Goal: Use online tool/utility: Utilize a website feature to perform a specific function

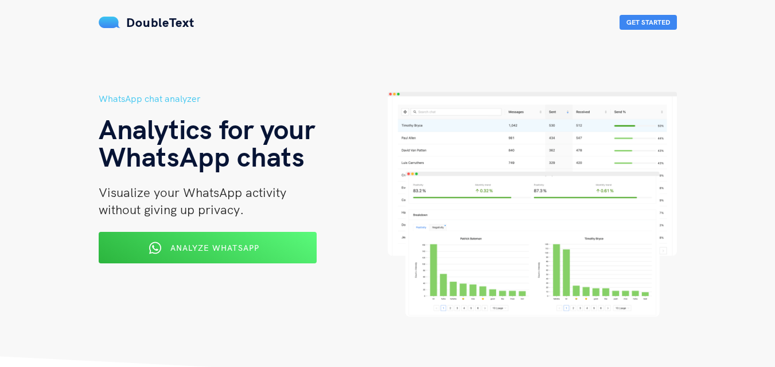
scroll to position [57, 0]
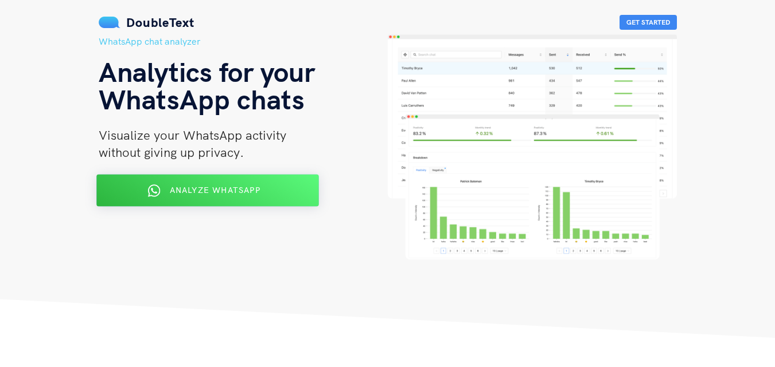
click at [228, 189] on span "Analyze WhatsApp" at bounding box center [214, 190] width 91 height 10
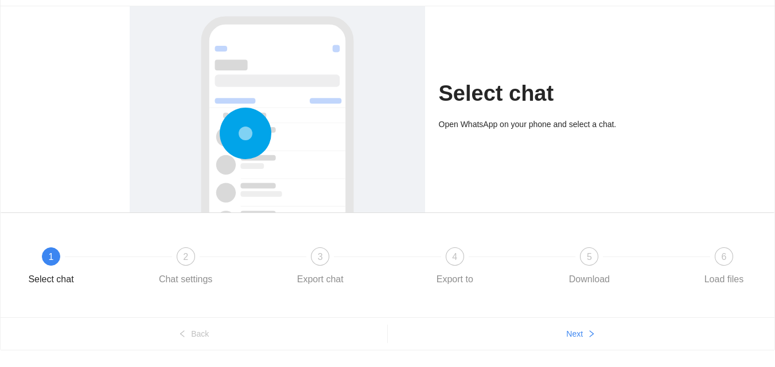
scroll to position [96, 0]
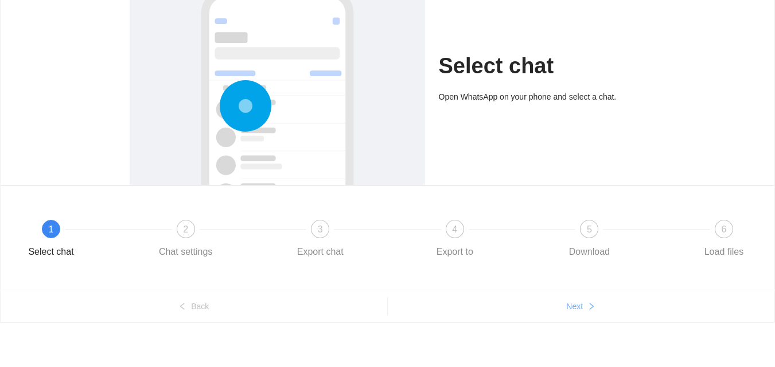
click at [571, 307] on span "Next" at bounding box center [574, 306] width 17 height 13
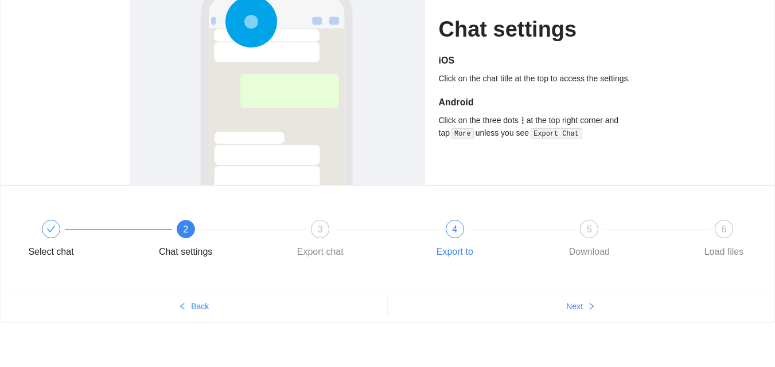
click at [452, 232] on span "4" at bounding box center [454, 230] width 5 height 10
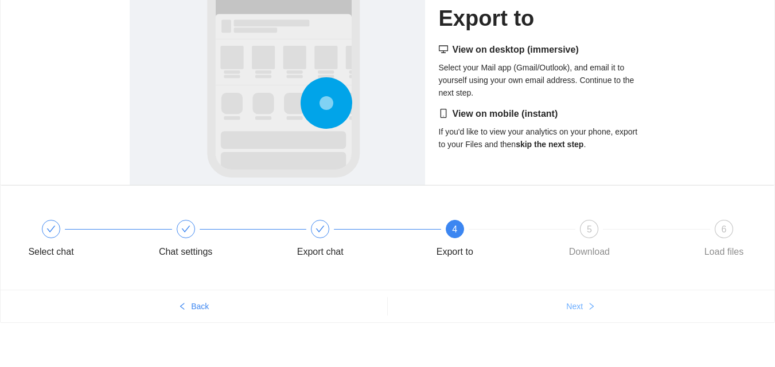
click at [592, 299] on button "Next" at bounding box center [581, 307] width 387 height 18
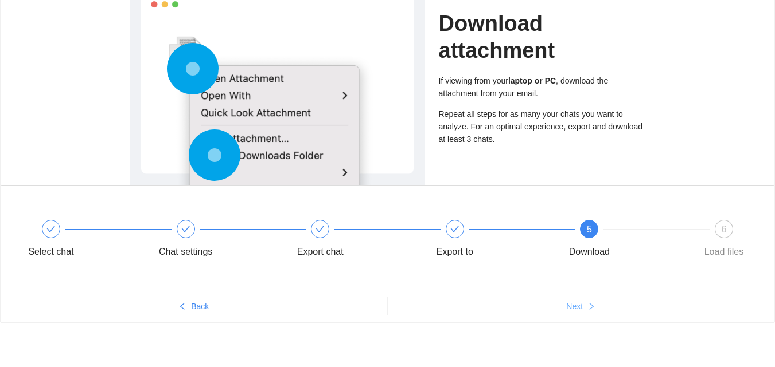
click at [592, 299] on button "Next" at bounding box center [581, 307] width 387 height 18
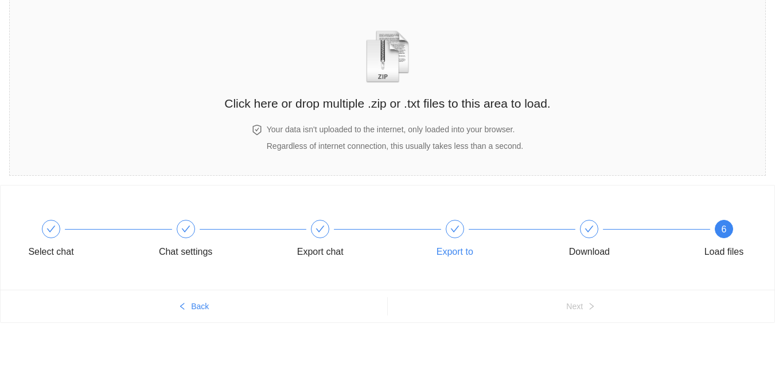
scroll to position [47, 0]
click at [398, 83] on img "zipOrTextIcon" at bounding box center [387, 56] width 53 height 53
click at [411, 126] on h4 "Your data isn't uploaded to the internet, only loaded into your browser." at bounding box center [395, 129] width 256 height 13
